Goal: Information Seeking & Learning: Learn about a topic

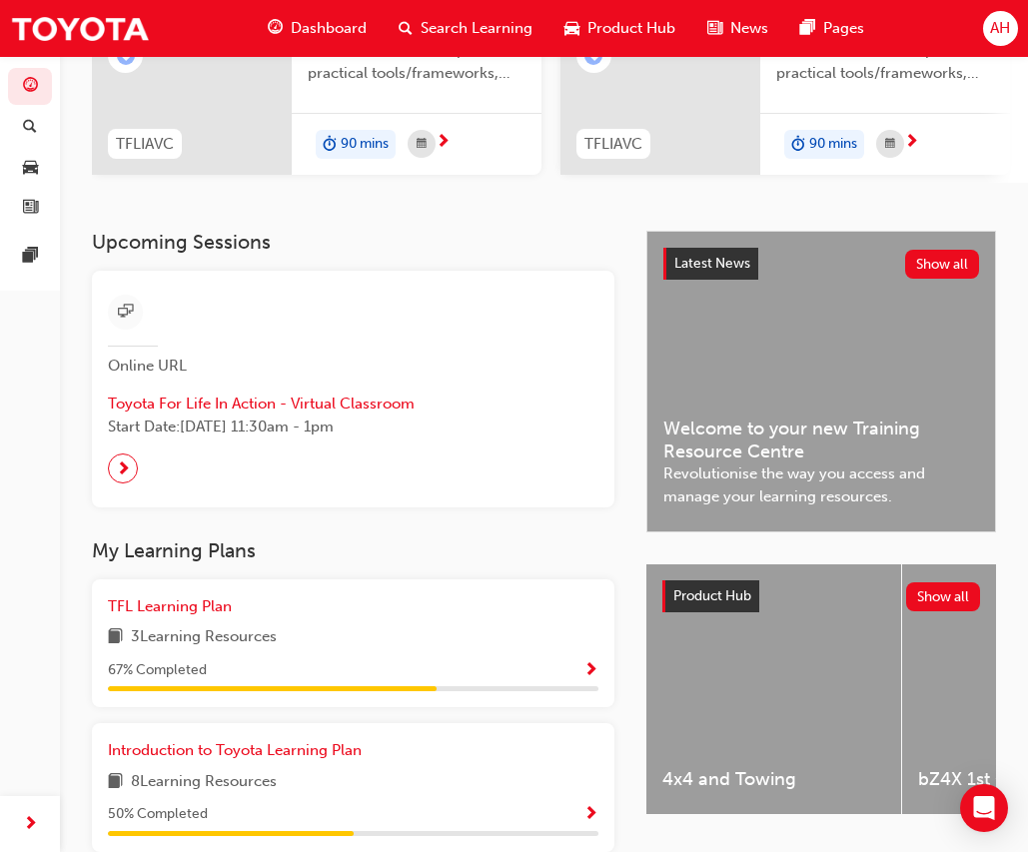
scroll to position [383, 0]
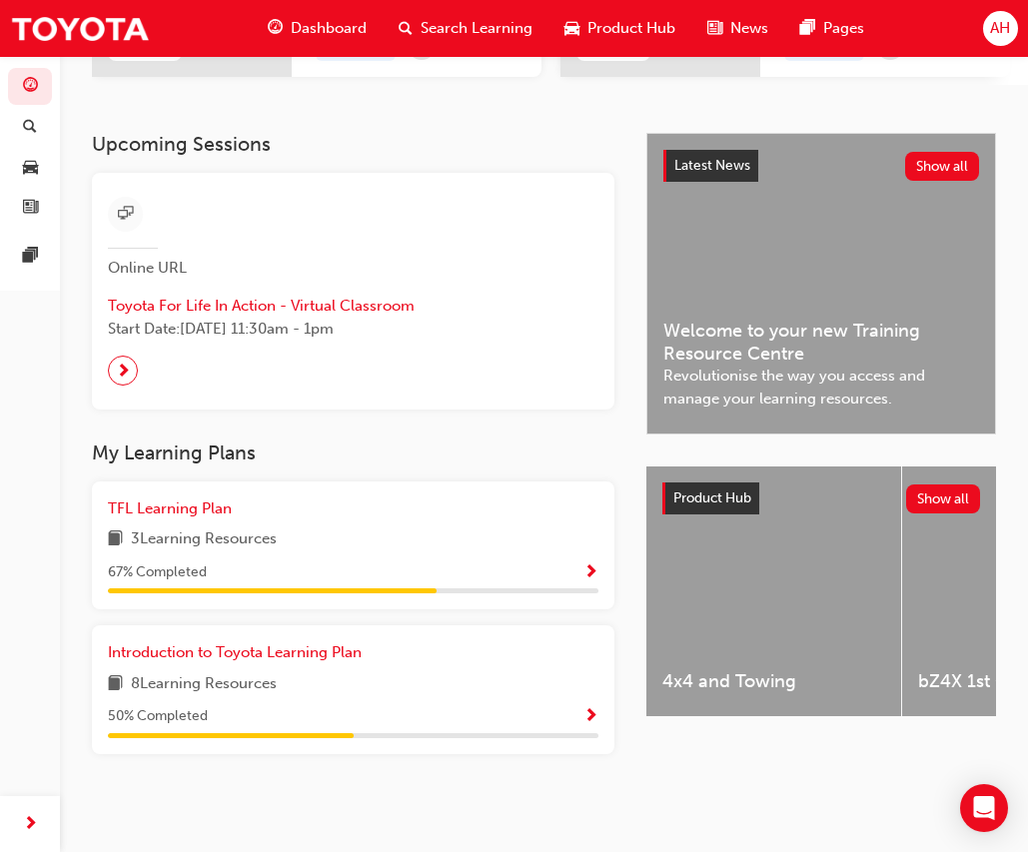
click at [591, 708] on span "Show Progress" at bounding box center [590, 717] width 15 height 18
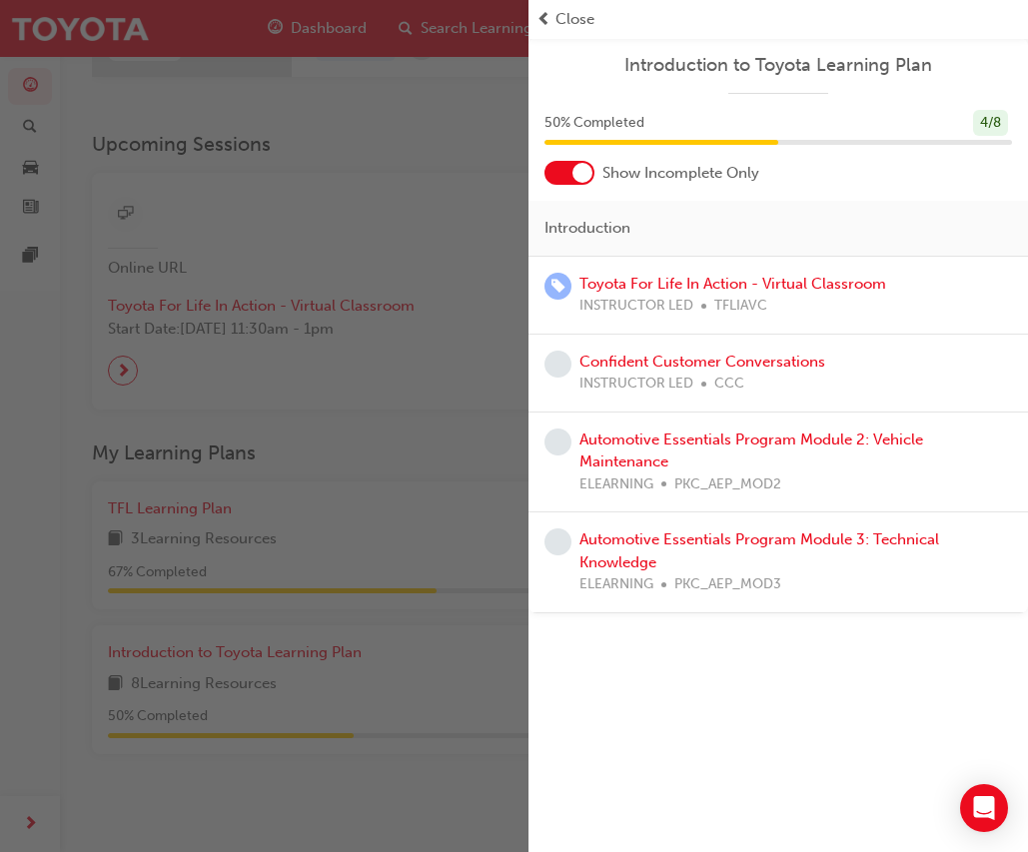
click at [547, 172] on div at bounding box center [569, 173] width 50 height 24
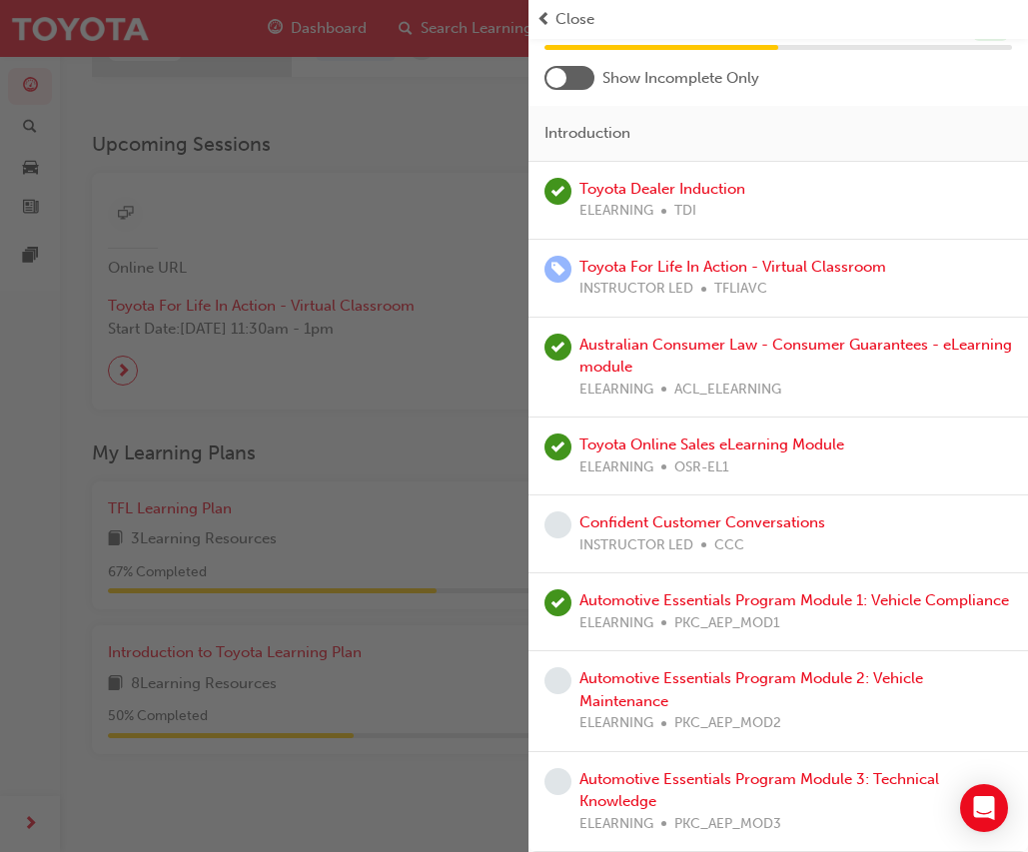
scroll to position [118, 0]
click at [432, 151] on div "button" at bounding box center [264, 426] width 528 height 852
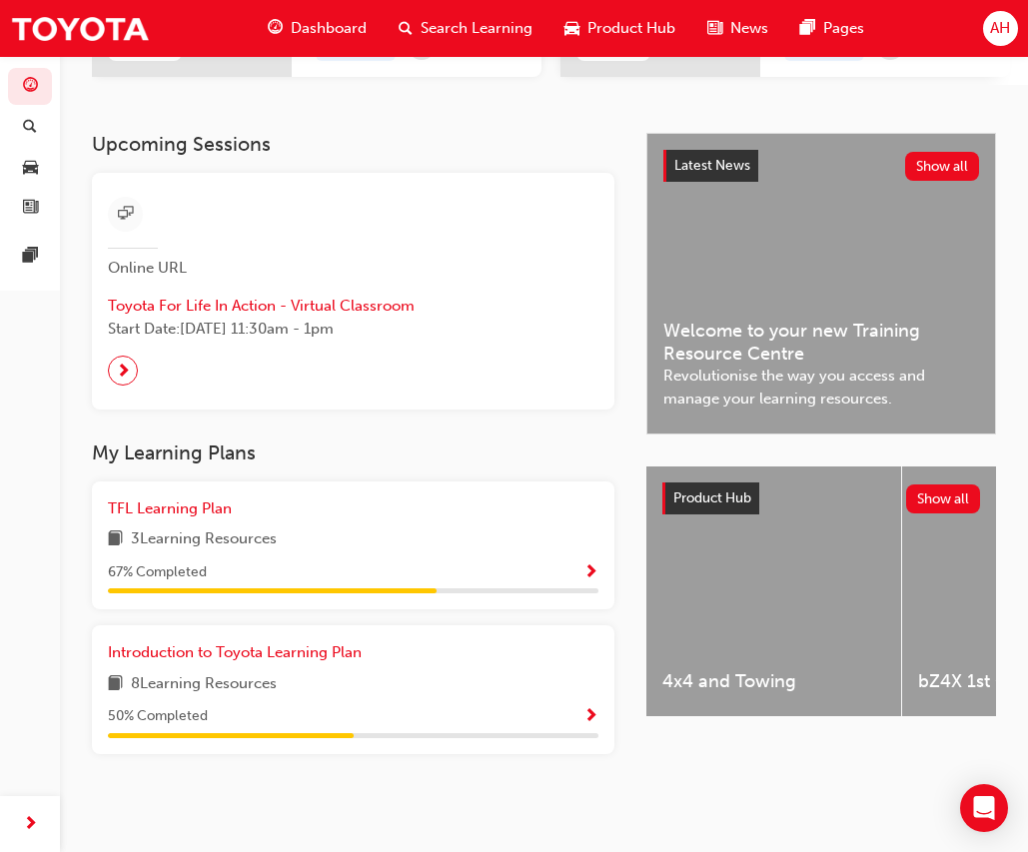
click at [592, 575] on span "Show Progress" at bounding box center [590, 573] width 15 height 18
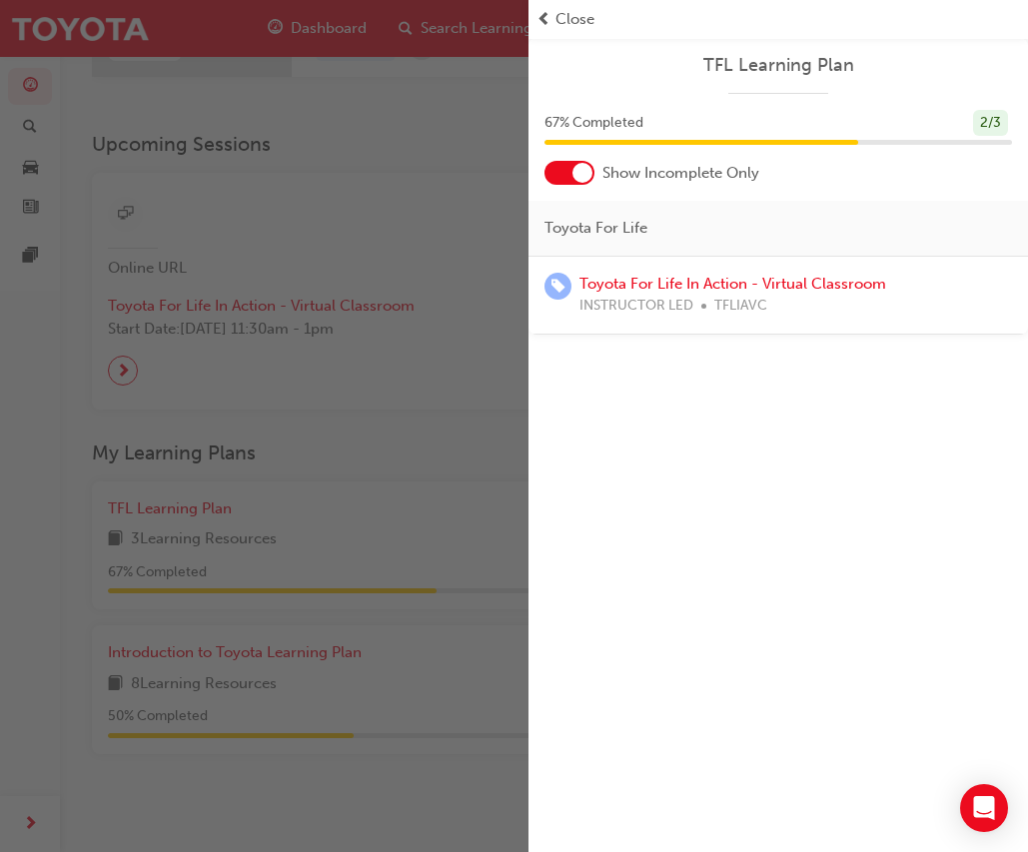
click at [581, 160] on div "67 % Completed 2 / 3" at bounding box center [777, 136] width 499 height 52
click at [572, 170] on div at bounding box center [582, 173] width 20 height 20
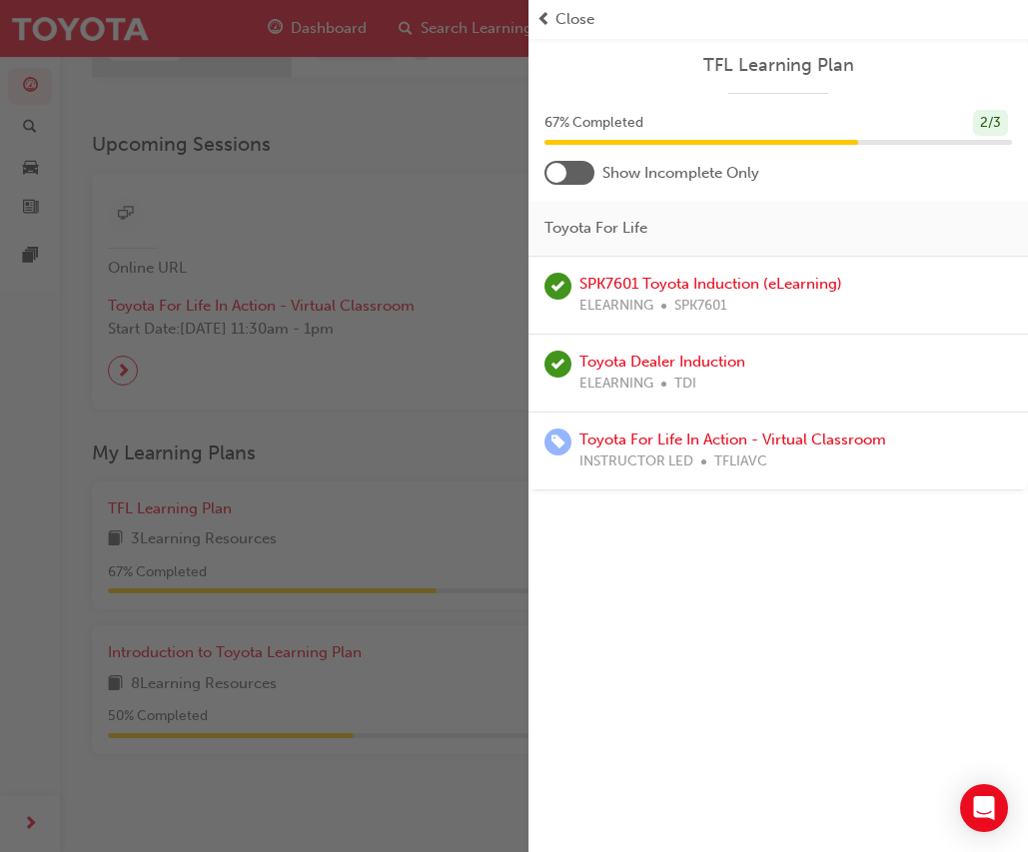
click at [580, 23] on span "Close" at bounding box center [574, 19] width 39 height 23
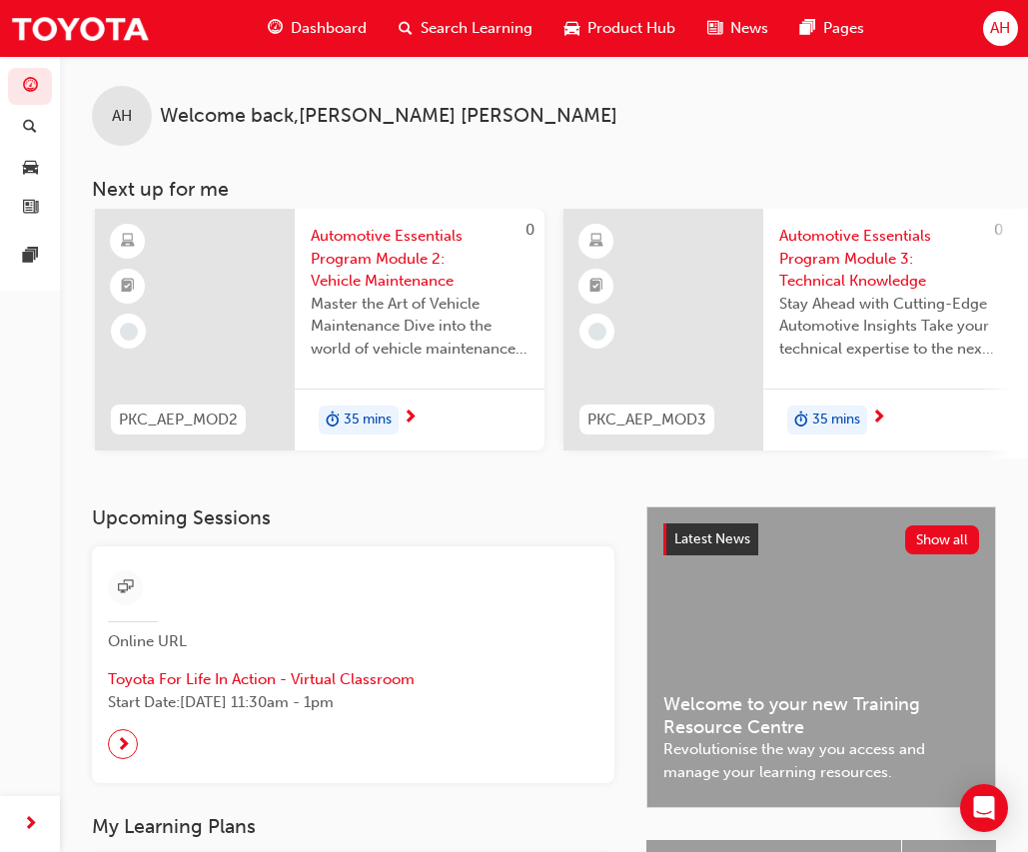
scroll to position [0, 0]
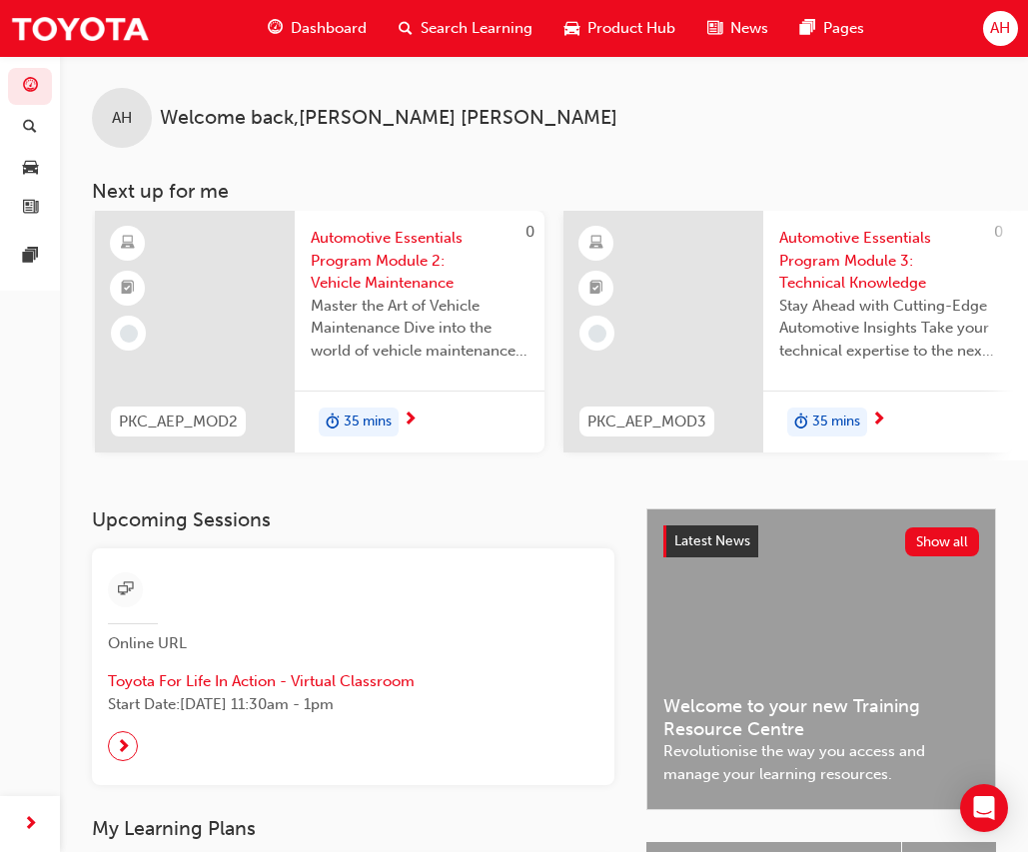
click at [480, 28] on span "Search Learning" at bounding box center [476, 28] width 112 height 23
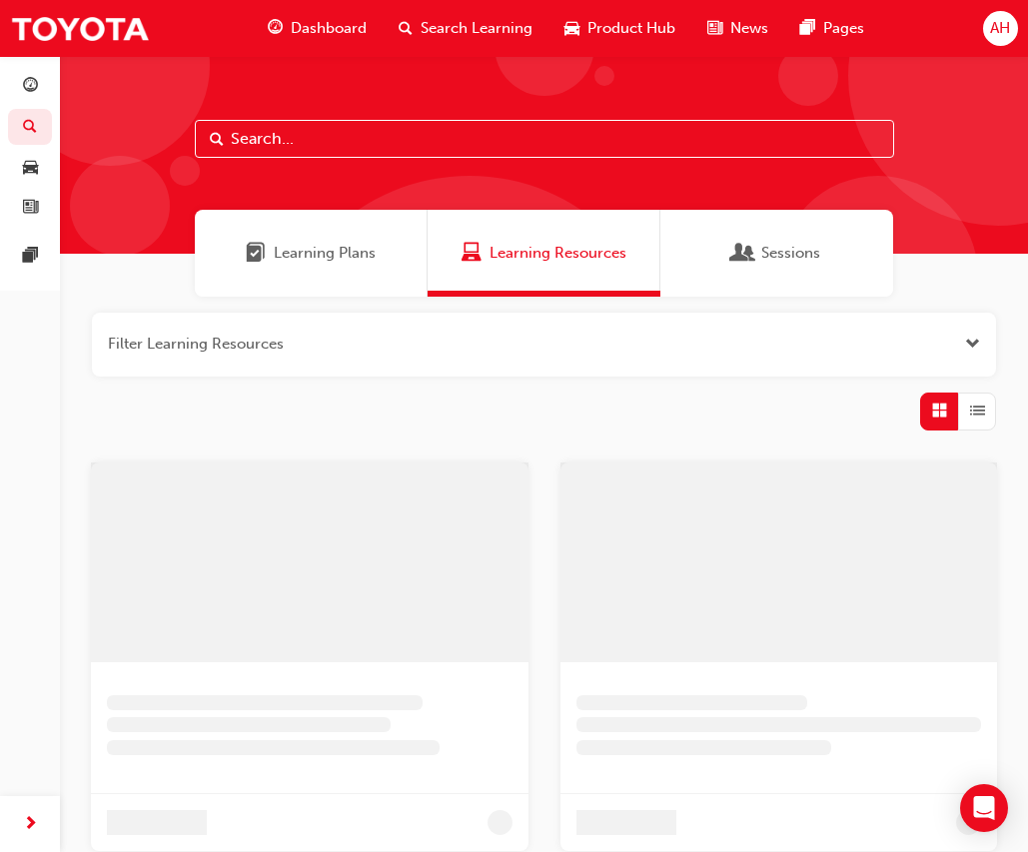
click at [412, 139] on input "text" at bounding box center [544, 139] width 699 height 38
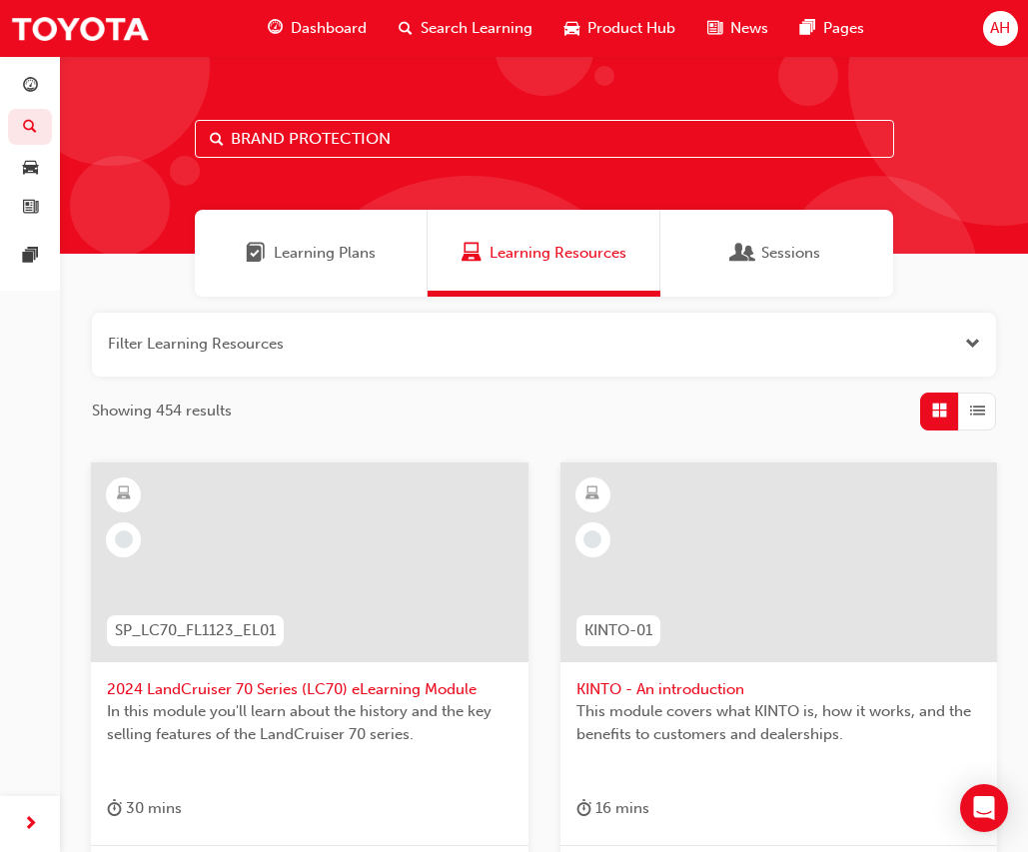
type input "BRAND PROTECTION"
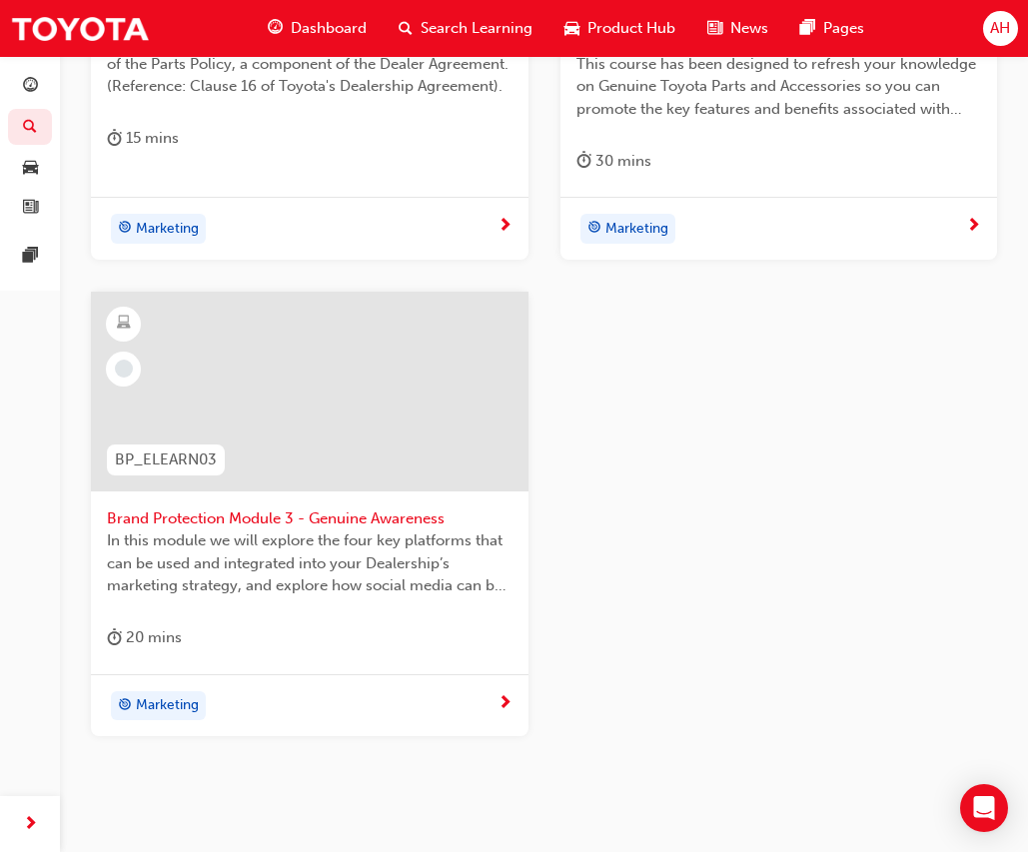
scroll to position [748, 0]
